Goal: Task Accomplishment & Management: Manage account settings

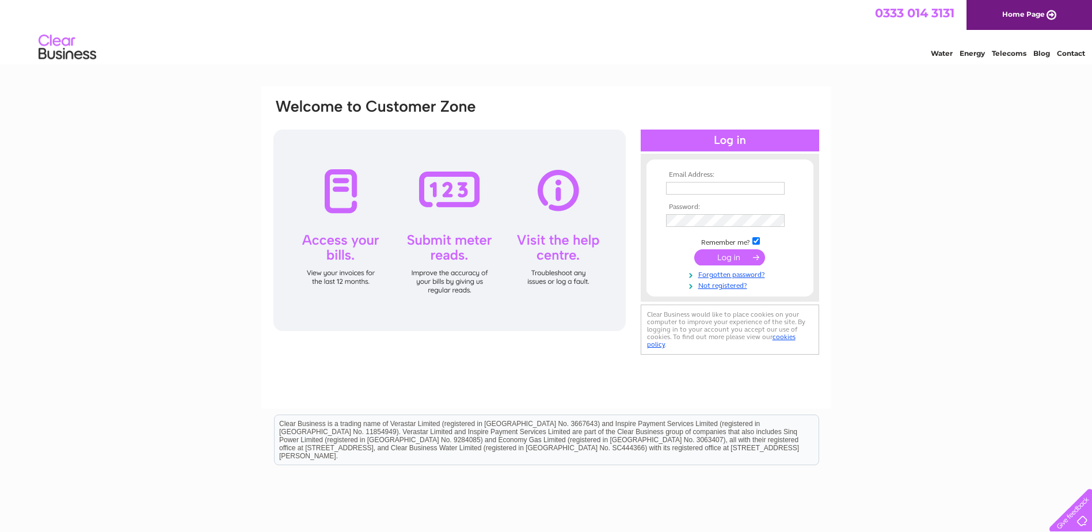
click at [698, 193] on td at bounding box center [730, 188] width 134 height 18
click at [698, 193] on input "text" at bounding box center [725, 188] width 119 height 13
type input "rishani.anjampolage@columbiaestates.co.uk"
click at [694, 250] on input "submit" at bounding box center [729, 258] width 71 height 16
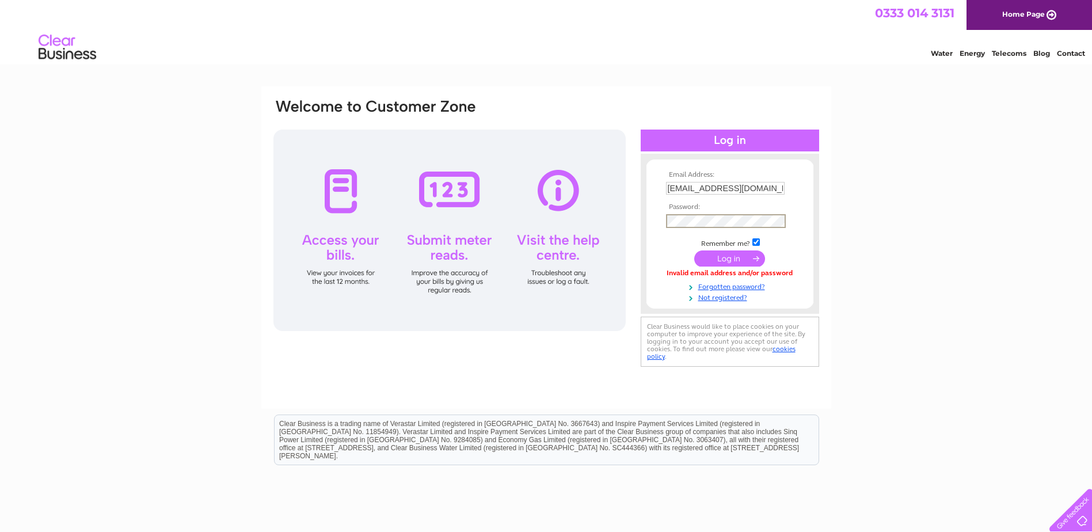
click at [694, 250] on input "submit" at bounding box center [729, 258] width 71 height 16
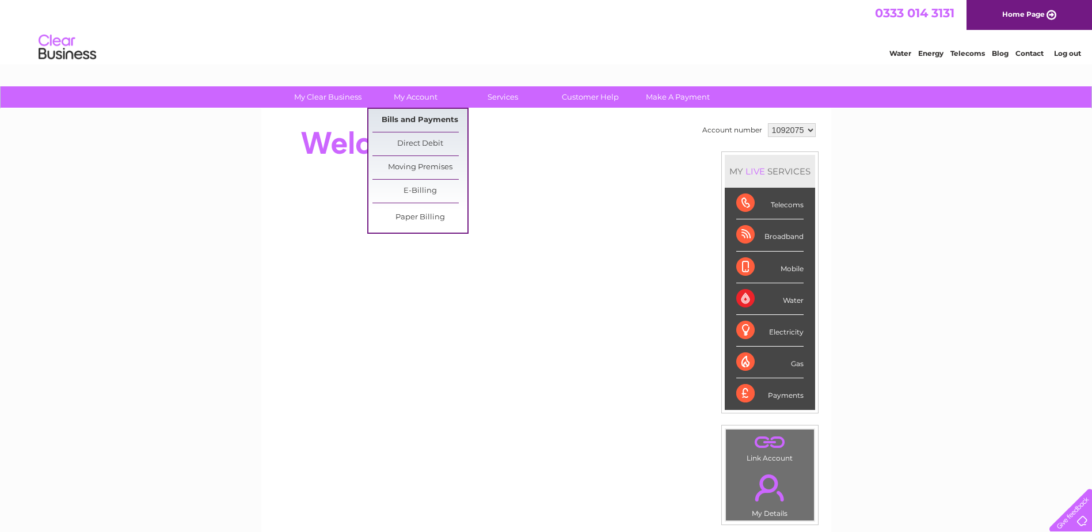
click at [408, 117] on link "Bills and Payments" at bounding box center [419, 120] width 95 height 23
